Goal: Task Accomplishment & Management: Manage account settings

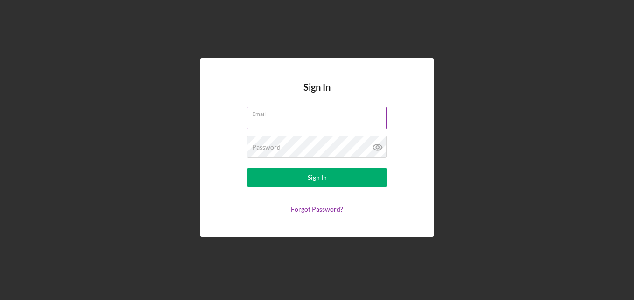
click at [280, 123] on input "Email" at bounding box center [316, 117] width 139 height 22
type input "[PERSON_NAME][EMAIL_ADDRESS][DOMAIN_NAME]"
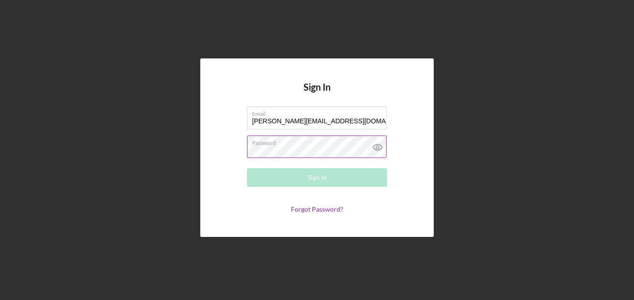
click at [375, 148] on icon at bounding box center [377, 146] width 23 height 23
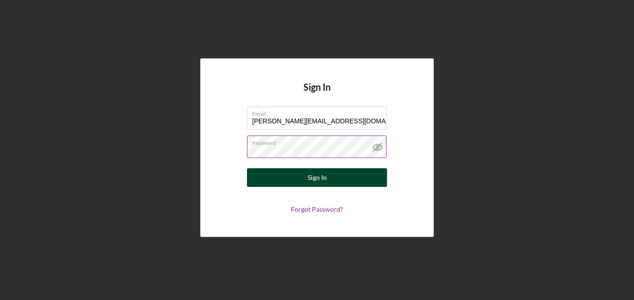
click at [328, 177] on button "Sign In" at bounding box center [317, 177] width 140 height 19
click at [315, 176] on div "Sign In" at bounding box center [316, 177] width 19 height 19
click at [319, 178] on div "Sign In" at bounding box center [316, 177] width 19 height 19
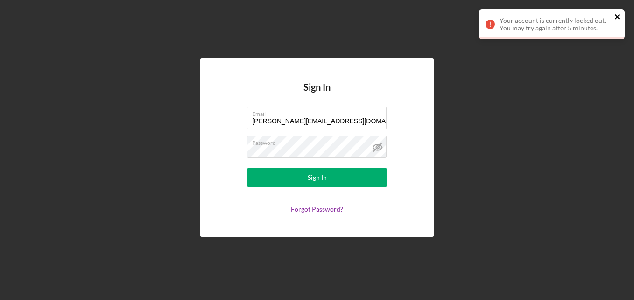
click at [617, 18] on icon "close" at bounding box center [617, 16] width 7 height 7
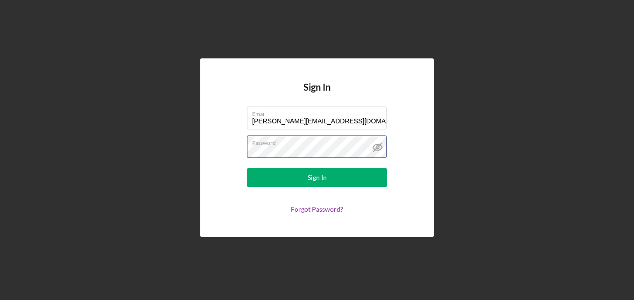
click at [216, 153] on div "Sign In Email [PERSON_NAME][EMAIL_ADDRESS][DOMAIN_NAME] Password Sign In Forgot…" at bounding box center [316, 147] width 233 height 178
click at [243, 147] on form "Email [PERSON_NAME][EMAIL_ADDRESS][DOMAIN_NAME] Password Sign In Forgot Passwor…" at bounding box center [316, 159] width 187 height 106
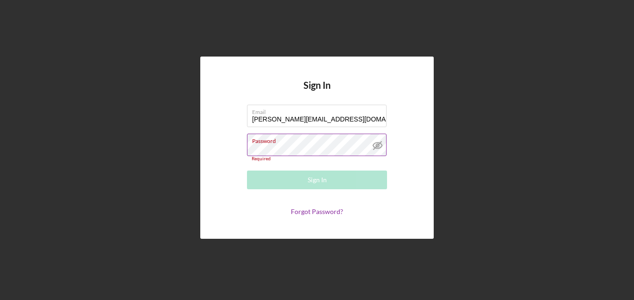
click at [304, 139] on div "Password Required" at bounding box center [317, 147] width 140 height 28
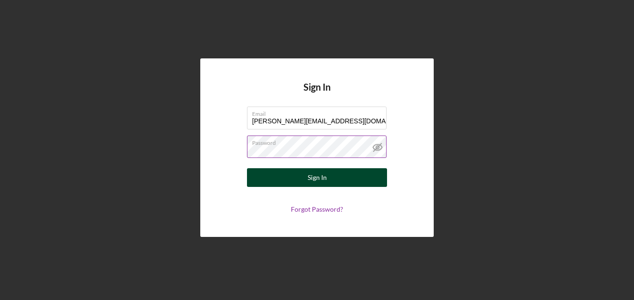
click at [314, 180] on div "Sign In" at bounding box center [316, 177] width 19 height 19
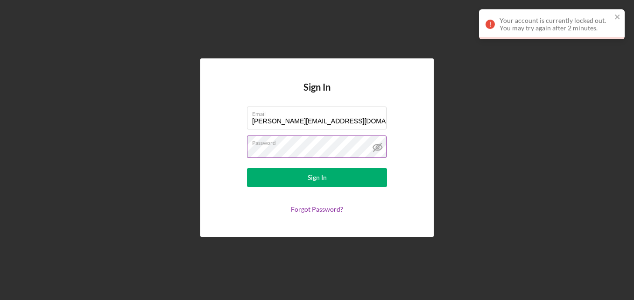
drag, startPoint x: 98, startPoint y: 103, endPoint x: 98, endPoint y: 95, distance: 7.9
click at [98, 99] on div "Sign In Email [PERSON_NAME][EMAIL_ADDRESS][DOMAIN_NAME] Password Sign In Forgot…" at bounding box center [317, 147] width 624 height 295
click at [619, 19] on icon "close" at bounding box center [617, 16] width 7 height 7
